Goal: Task Accomplishment & Management: Use online tool/utility

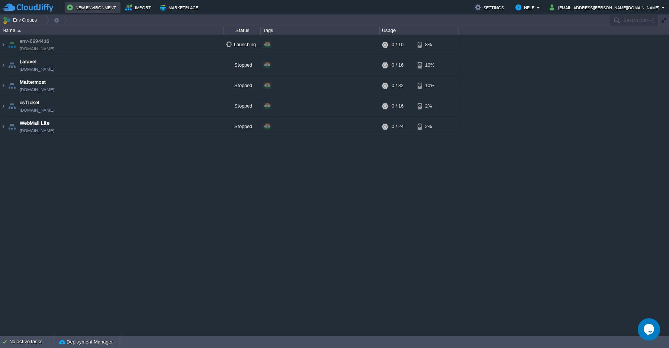
click at [85, 11] on button "New Environment" at bounding box center [92, 7] width 51 height 9
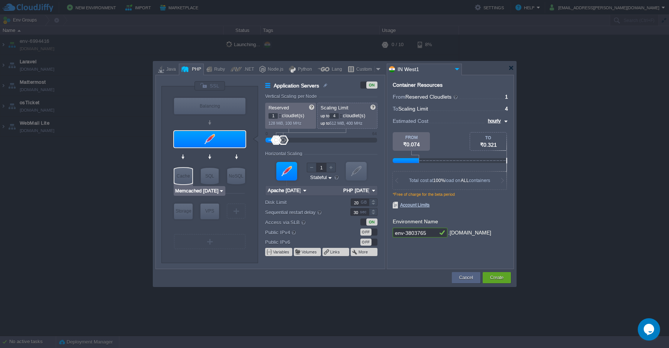
type input "AlmaLinux 9.6"
click at [211, 212] on div "VPS" at bounding box center [210, 211] width 19 height 15
type input "Elastic VPS"
type input "AlmaLinux 9.6"
type input "9.6"
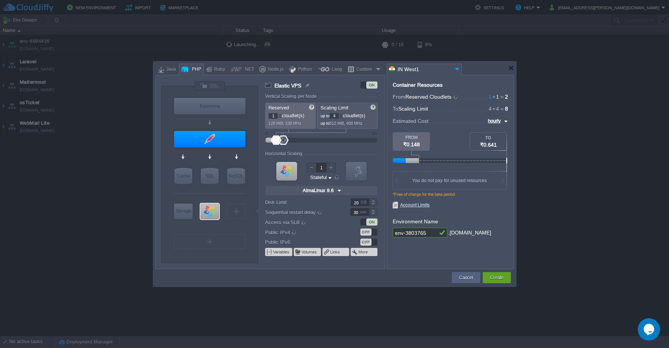
type input "Apache [DATE]"
click at [202, 130] on div at bounding box center [209, 139] width 73 height 18
type input "Application Servers"
type input "Apache [DATE]"
type input "PHP [DATE]"
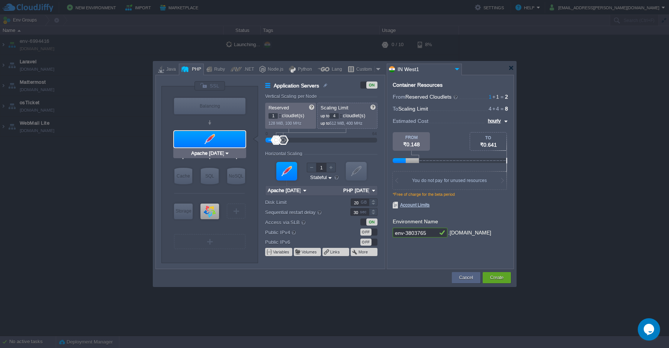
click at [209, 138] on div at bounding box center [209, 139] width 71 height 16
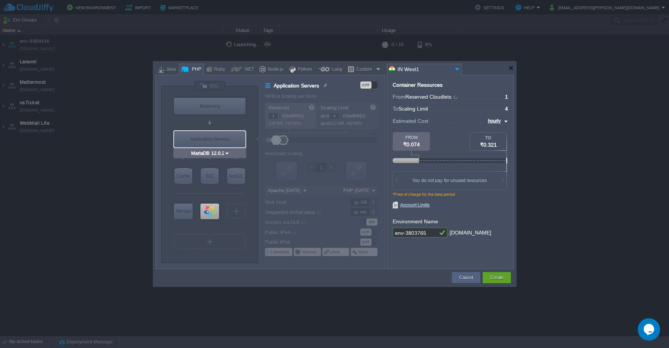
type input "AlmaLinux 9.6"
click at [496, 280] on button "Create" at bounding box center [496, 277] width 13 height 7
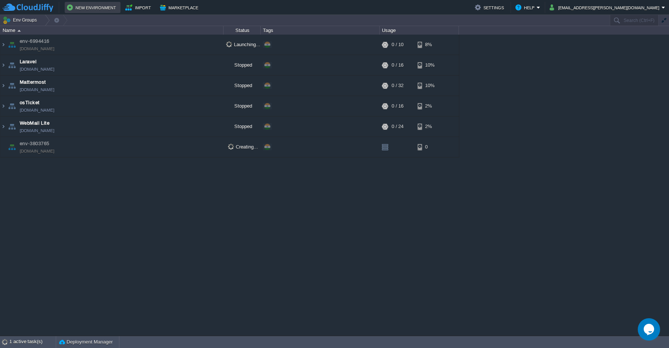
click at [82, 9] on button "New Environment" at bounding box center [92, 7] width 51 height 9
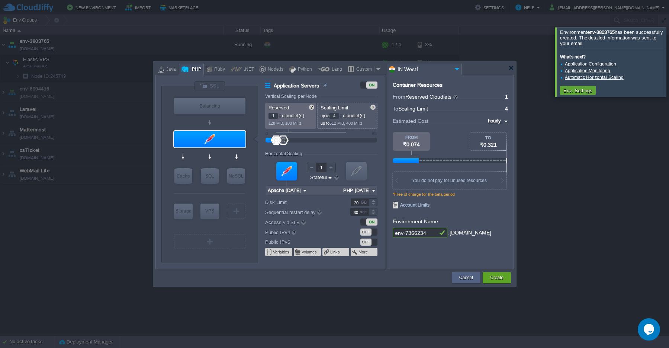
type input "MariaDB 12.0.2"
click at [461, 282] on div "Cancel" at bounding box center [466, 277] width 17 height 11
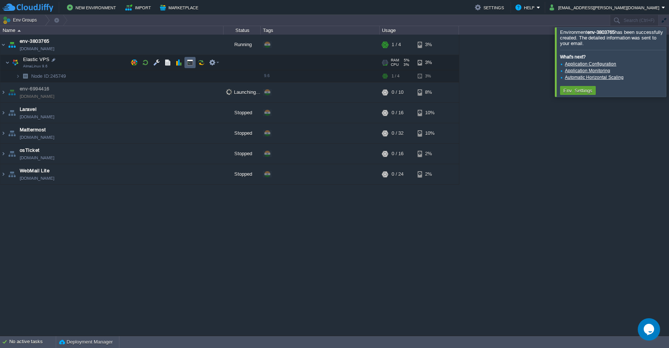
click at [189, 66] on td at bounding box center [190, 62] width 11 height 11
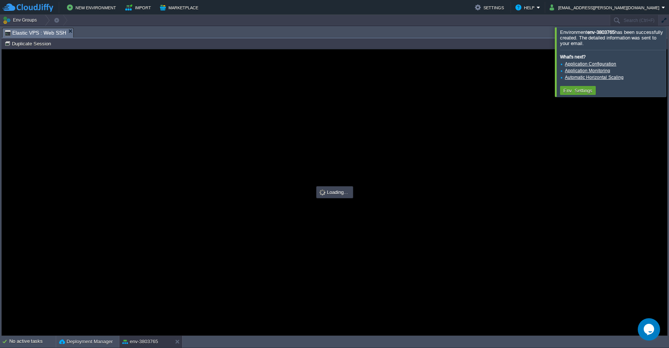
type input "#000000"
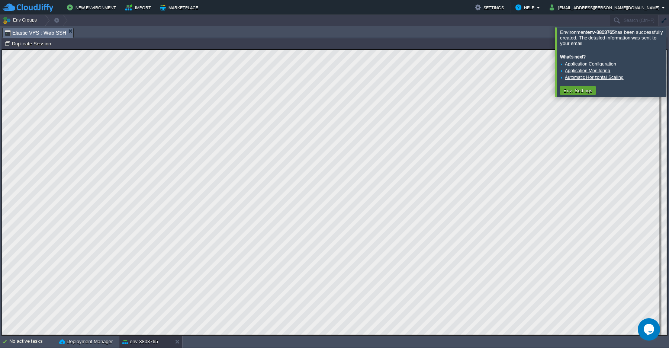
click at [665, 22] on button "button" at bounding box center [664, 20] width 7 height 7
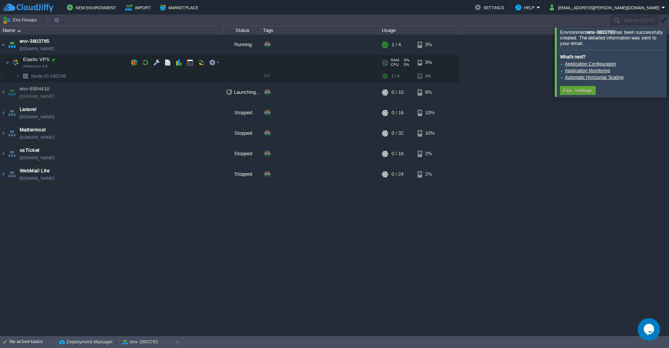
click at [55, 61] on div at bounding box center [53, 60] width 7 height 7
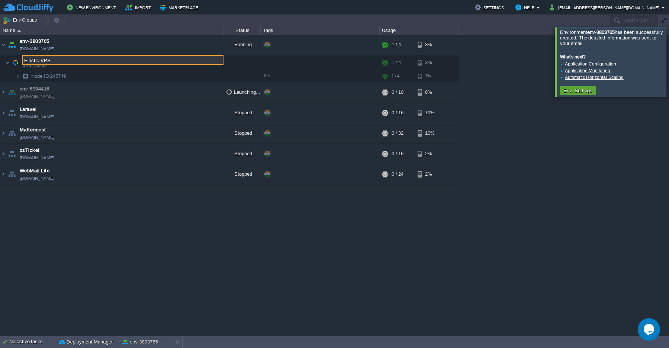
click at [60, 62] on input "Elastic VPS" at bounding box center [122, 60] width 201 height 10
drag, startPoint x: 60, startPoint y: 59, endPoint x: 24, endPoint y: 62, distance: 36.6
click at [24, 62] on input "Elastic VPS" at bounding box center [122, 60] width 201 height 10
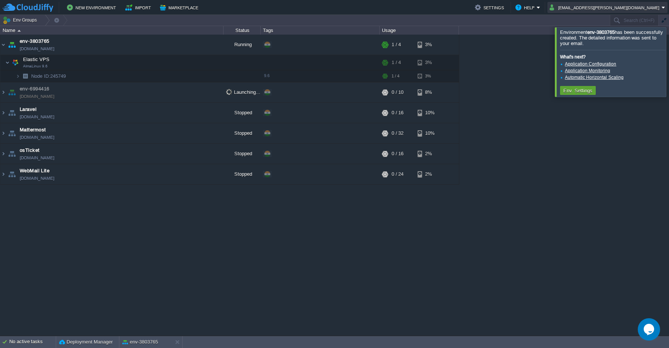
drag, startPoint x: 587, startPoint y: 9, endPoint x: 634, endPoint y: 12, distance: 46.6
click at [634, 12] on td "[EMAIL_ADDRESS][PERSON_NAME][DOMAIN_NAME]" at bounding box center [608, 7] width 120 height 11
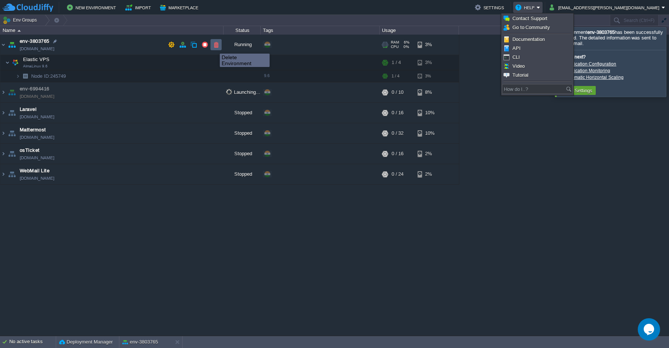
click at [215, 47] on button "button" at bounding box center [216, 44] width 7 height 7
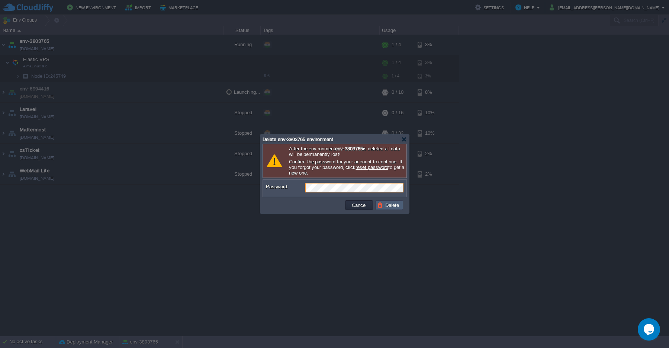
click at [388, 209] on td "Delete" at bounding box center [389, 205] width 28 height 10
